Goal: Task Accomplishment & Management: Use online tool/utility

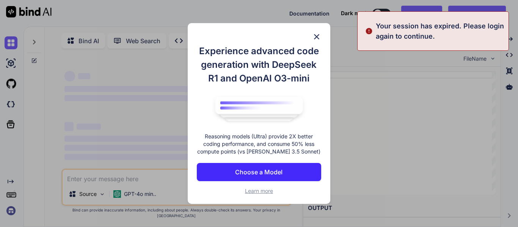
type textarea "x"
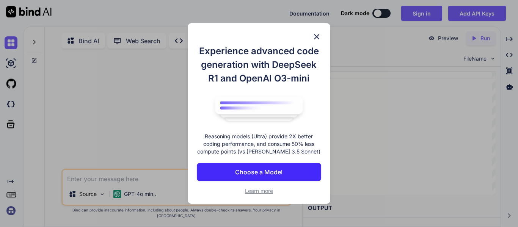
click at [315, 37] on img at bounding box center [316, 36] width 9 height 9
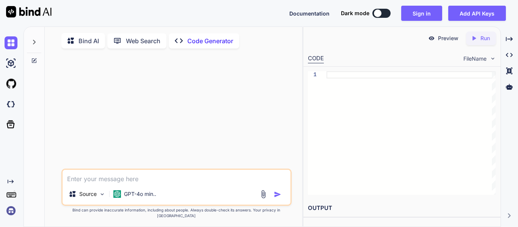
click at [136, 183] on textarea at bounding box center [177, 177] width 228 height 14
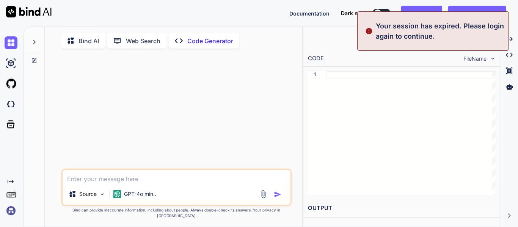
paste textarea "{ "_payload": { "_status": 1, "_result": {} } }"
type textarea "{ "_payload": { "_status": 1, "_result": {} } }"
type textarea "x"
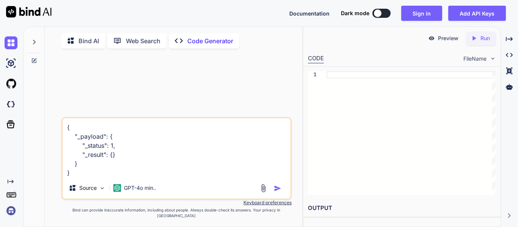
type textarea "{ "_payload": { "_status": 1, "_result": {} } }"
type textarea "x"
type textarea "{ "_payload": { "_status": 1, "_result": {} } } w"
type textarea "x"
type textarea "{ "_payload": { "_status": 1, "_result": {} } } wh"
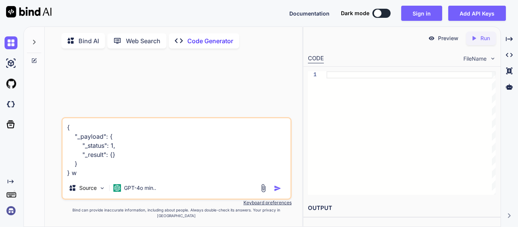
type textarea "x"
type textarea "{ "_payload": { "_status": 1, "_result": {} } } whe"
type textarea "x"
type textarea "{ "_payload": { "_status": 1, "_result": {} } } when"
type textarea "x"
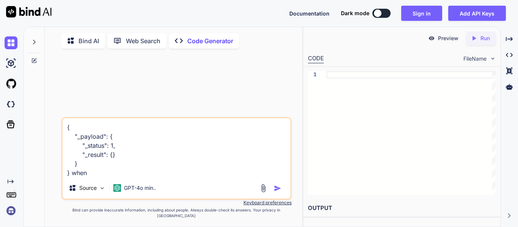
type textarea "{ "_payload": { "_status": 1, "_result": {} } } when"
type textarea "x"
type textarea "{ "_payload": { "_status": 1, "_result": {} } } when h"
type textarea "x"
type textarea "{ "_payload": { "_status": 1, "_result": {} } } when hi"
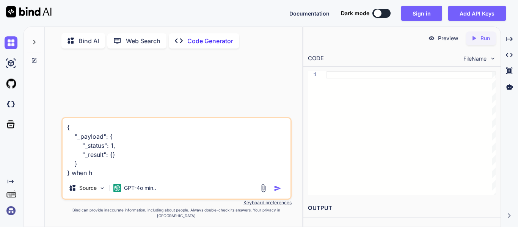
type textarea "x"
type textarea "{ "_payload": { "_status": 1, "_result": {} } } when hit"
type textarea "x"
type textarea "{ "_payload": { "_status": 1, "_result": {} } } when hit"
type textarea "x"
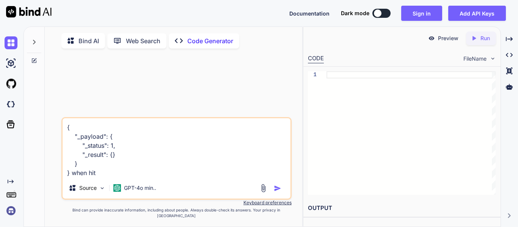
type textarea "{ "_payload": { "_status": 1, "_result": {} } } when hit o"
type textarea "x"
type textarea "{ "_payload": { "_status": 1, "_result": {} } } when hit on"
type textarea "x"
type textarea "{ "_payload": { "_status": 1, "_result": {} } } when hit on"
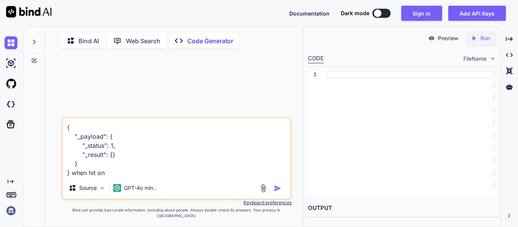
type textarea "x"
type textarea "{ "_payload": { "_status": 1, "_result": {} } } when hit on t"
type textarea "x"
type textarea "{ "_payload": { "_status": 1, "_result": {} } } when hit on th"
type textarea "x"
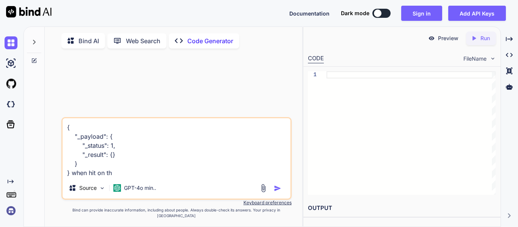
type textarea "{ "_payload": { "_status": 1, "_result": {} } } when hit on thi"
type textarea "x"
type textarea "{ "_payload": { "_status": 1, "_result": {} } } when hit on this"
type textarea "x"
type textarea "{ "_payload": { "_status": 1, "_result": {} } } when hit on this"
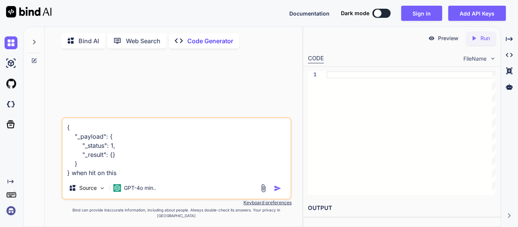
type textarea "x"
type textarea "{ "_payload": { "_status": 1, "_result": {} } } when hit on this r"
type textarea "x"
type textarea "{ "_payload": { "_status": 1, "_result": {} } } when hit on this ro"
type textarea "x"
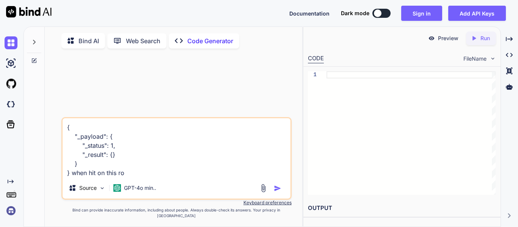
type textarea "{ "_payload": { "_status": 1, "_result": {} } } when hit on this rou"
type textarea "x"
type textarea "{ "_payload": { "_status": 1, "_result": {} } } when hit on this rout"
type textarea "x"
type textarea "{ "_payload": { "_status": 1, "_result": {} } } when hit on this route"
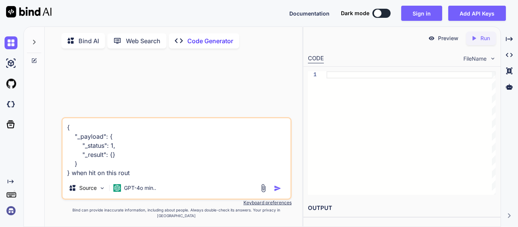
type textarea "x"
type textarea "{ "_payload": { "_status": 1, "_result": {} } } when hit on this route"
type textarea "x"
type textarea "{ "_payload": { "_status": 1, "_result": {} } } when hit on this route s"
type textarea "x"
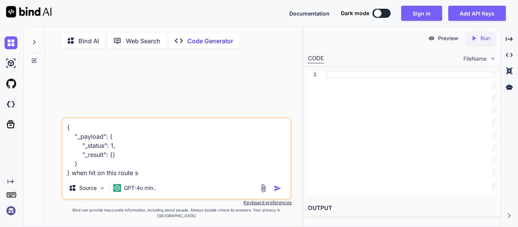
type textarea "{ "_payload": { "_status": 1, "_result": {} } } when hit on this route sh"
type textarea "x"
type textarea "{ "_payload": { "_status": 1, "_result": {} } } when hit on this route sho"
type textarea "x"
type textarea "{ "_payload": { "_status": 1, "_result": {} } } when hit on this route show"
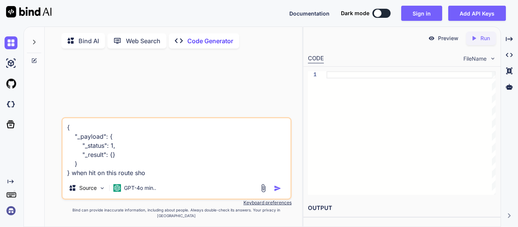
type textarea "x"
type textarea "{ "_payload": { "_status": 1, "_result": {} } } when hit on this route showi"
type textarea "x"
type textarea "{ "_payload": { "_status": 1, "_result": {} } } when hit on this route showin"
type textarea "x"
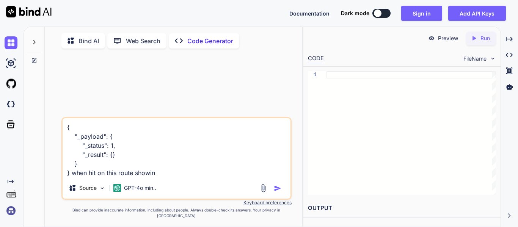
type textarea "{ "_payload": { "_status": 1, "_result": {} } } when hit on this route showing"
type textarea "x"
type textarea "{ "_payload": { "_status": 1, "_result": {} } } when hit on this route showing"
type textarea "x"
type textarea "{ "_payload": { "_status": 1, "_result": {} } } when hit on this route showing c"
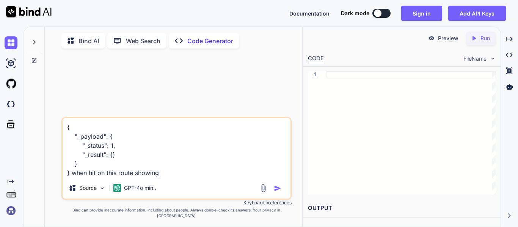
type textarea "x"
type textarea "{ "_payload": { "_status": 1, "_result": {} } } when hit on this route showing …"
type textarea "x"
type textarea "{ "_payload": { "_status": 1, "_result": {} } } when hit on this route showing …"
type textarea "x"
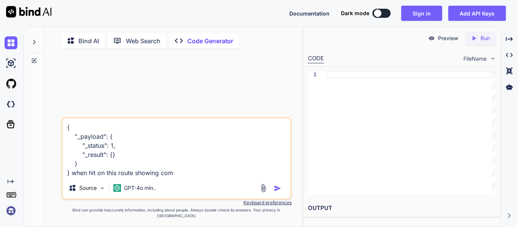
type textarea "{ "_payload": { "_status": 1, "_result": {} } } when hit on this route showing …"
type textarea "x"
type textarea "{ "_payload": { "_status": 1, "_result": {} } } when hit on this route showing …"
type textarea "x"
type textarea "{ "_payload": { "_status": 1, "_result": {} } } when hit on this route showing …"
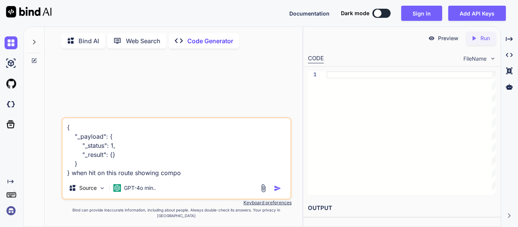
type textarea "x"
type textarea "{ "_payload": { "_status": 1, "_result": {} } } when hit on this route showing …"
type textarea "x"
type textarea "{ "_payload": { "_status": 1, "_result": {} } } when hit on this route showing …"
type textarea "x"
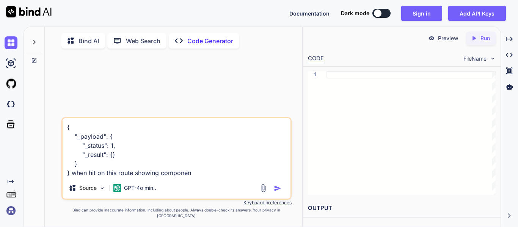
type textarea "{ "_payload": { "_status": 1, "_result": {} } } when hit on this route showing …"
type textarea "x"
type textarea "{ "_payload": { "_status": 1, "_result": {} } } when hit on this route showing …"
type textarea "x"
type textarea "{ "_payload": { "_status": 1, "_result": {} } } when hit on this route showing …"
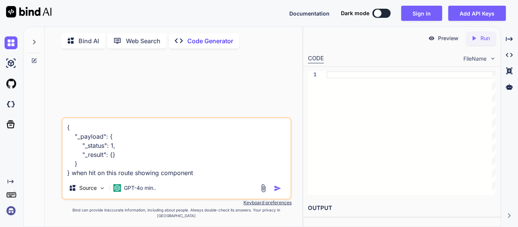
type textarea "x"
type textarea "{ "_payload": { "_status": 1, "_result": {} } } when hit on this route showing …"
type textarea "x"
type textarea "{ "_payload": { "_status": 1, "_result": {} } } when hit on this route showing …"
type textarea "x"
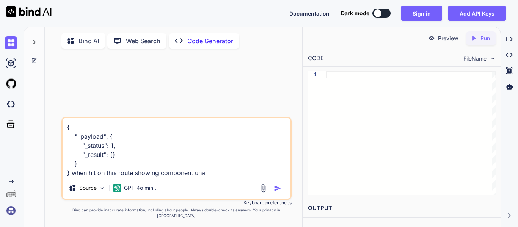
type textarea "{ "_payload": { "_status": 1, "_result": {} } } when hit on this route showing …"
type textarea "x"
type textarea "{ "_payload": { "_status": 1, "_result": {} } } when hit on this route showing …"
type textarea "x"
type textarea "{ "_payload": { "_status": 1, "_result": {} } } when hit on this route showing …"
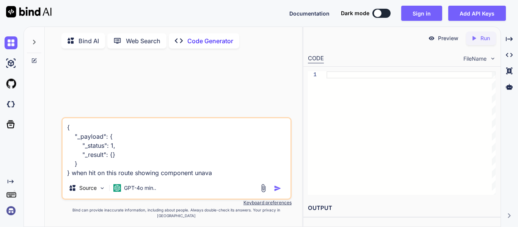
type textarea "x"
type textarea "{ "_payload": { "_status": 1, "_result": {} } } when hit on this route showing …"
type textarea "x"
type textarea "{ "_payload": { "_status": 1, "_result": {} } } when hit on this route showing …"
type textarea "x"
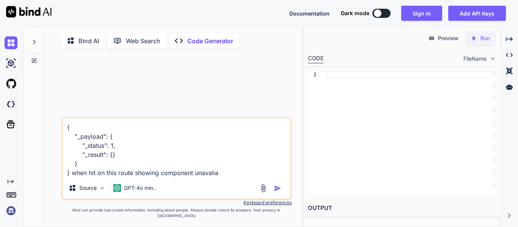
type textarea "{ "_payload": { "_status": 1, "_result": {} } } when hit on this route showing …"
type textarea "x"
type textarea "{ "_payload": { "_status": 1, "_result": {} } } when hit on this route showing …"
type textarea "x"
type textarea "{ "_payload": { "_status": 1, "_result": {} } } when hit on this route showing …"
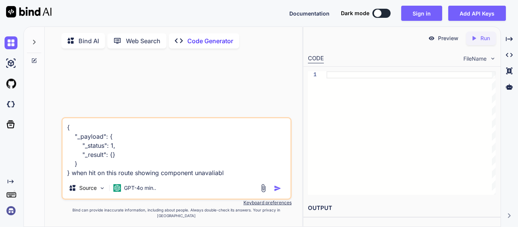
type textarea "x"
type textarea "{ "_payload": { "_status": 1, "_result": {} } } when hit on this route showing …"
type textarea "x"
click at [209, 177] on textarea "{ "_payload": { "_status": 1, "_result": {} } } when hit on this route showing …" at bounding box center [177, 147] width 228 height 59
type textarea "{ "_payload": { "_status": 1, "_result": {} } } when hit on this route showing …"
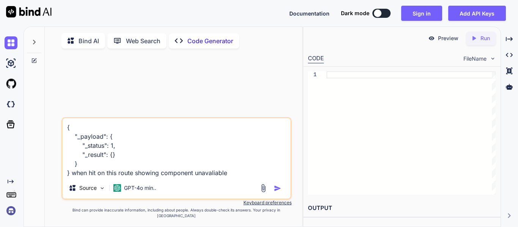
type textarea "x"
type textarea "{ "_payload": { "_status": 1, "_result": {} } } when hit on this route showing …"
click at [276, 192] on img "button" at bounding box center [278, 189] width 8 height 8
type textarea "x"
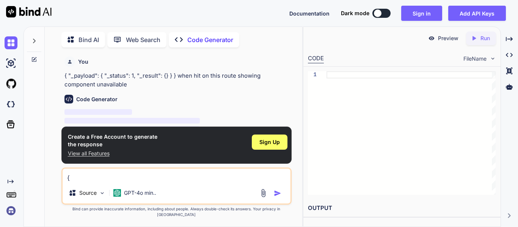
scroll to position [10, 0]
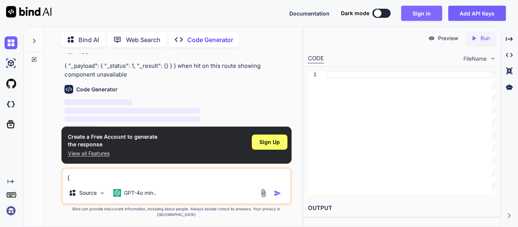
click at [421, 14] on button "Sign in" at bounding box center [421, 13] width 41 height 15
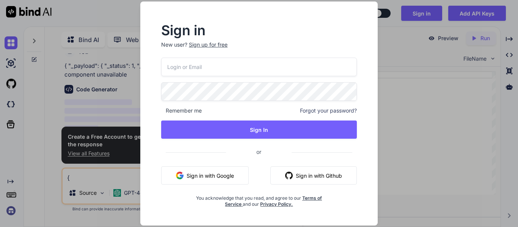
click at [200, 70] on input "email" at bounding box center [259, 67] width 196 height 19
paste input "[EMAIL_ADDRESS][DOMAIN_NAME]"
type input "[EMAIL_ADDRESS][DOMAIN_NAME]"
click at [176, 111] on span "Remember me" at bounding box center [181, 111] width 41 height 8
click at [163, 110] on span "Remember me" at bounding box center [181, 111] width 41 height 8
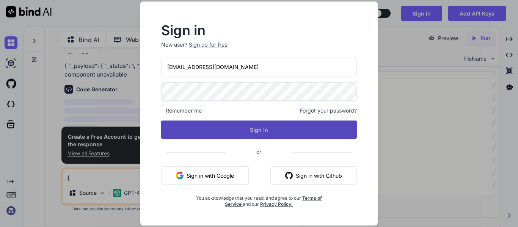
click at [253, 127] on button "Sign In" at bounding box center [259, 130] width 196 height 18
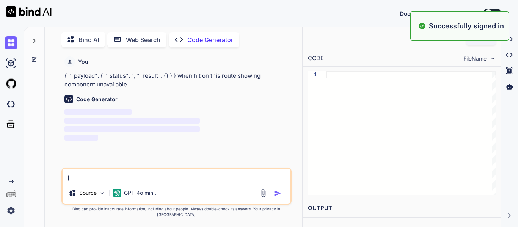
scroll to position [0, 0]
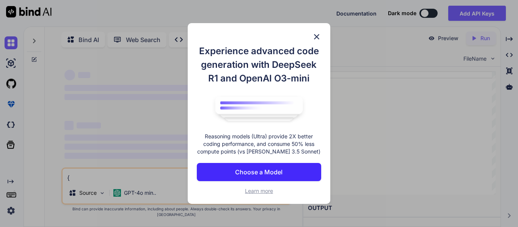
click at [318, 36] on img at bounding box center [316, 36] width 9 height 9
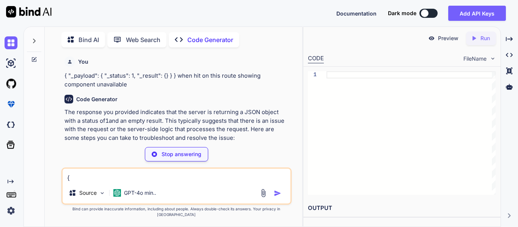
type textarea "x"
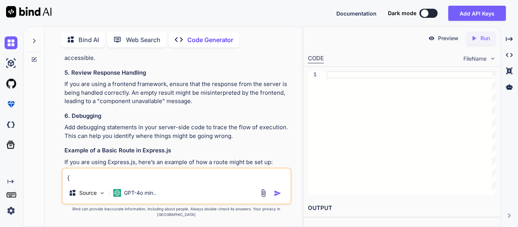
scroll to position [261, 0]
